Goal: Find specific page/section: Locate a particular part of the current website

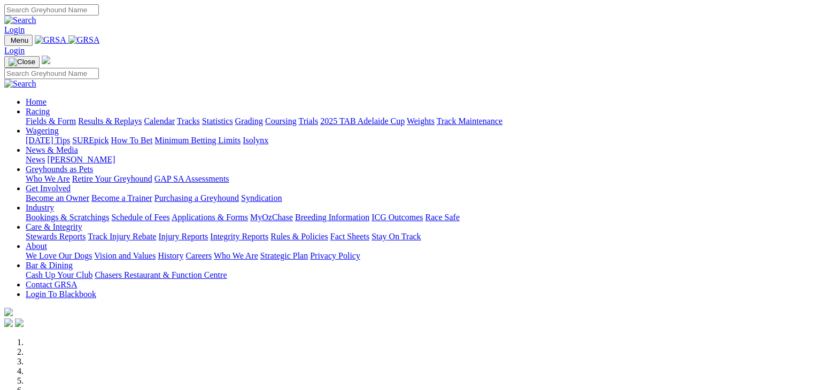
click at [59, 126] on link "Wagering" at bounding box center [42, 130] width 33 height 9
click at [109, 136] on link "SUREpick" at bounding box center [90, 140] width 36 height 9
